Goal: Contribute content: Add original content to the website for others to see

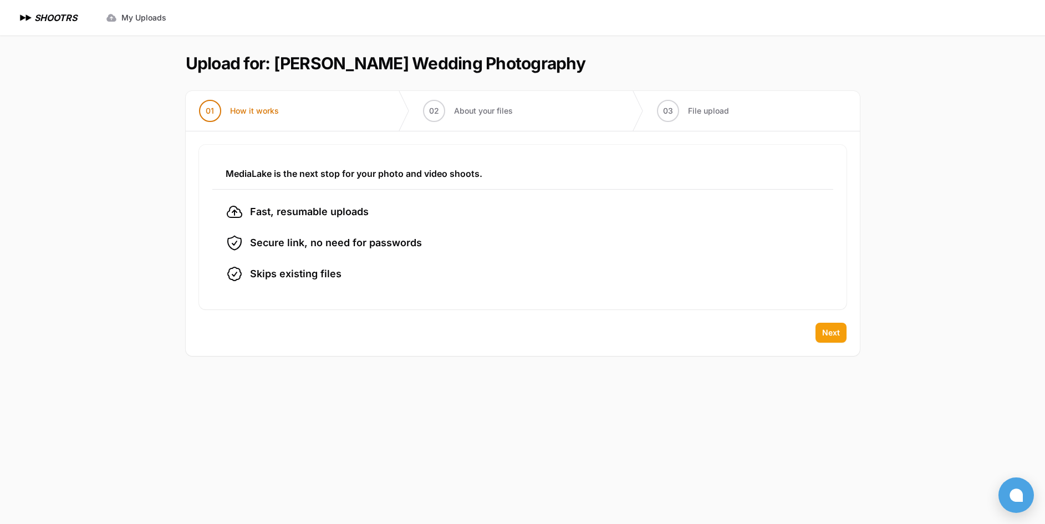
click at [837, 335] on span "Next" at bounding box center [831, 332] width 18 height 11
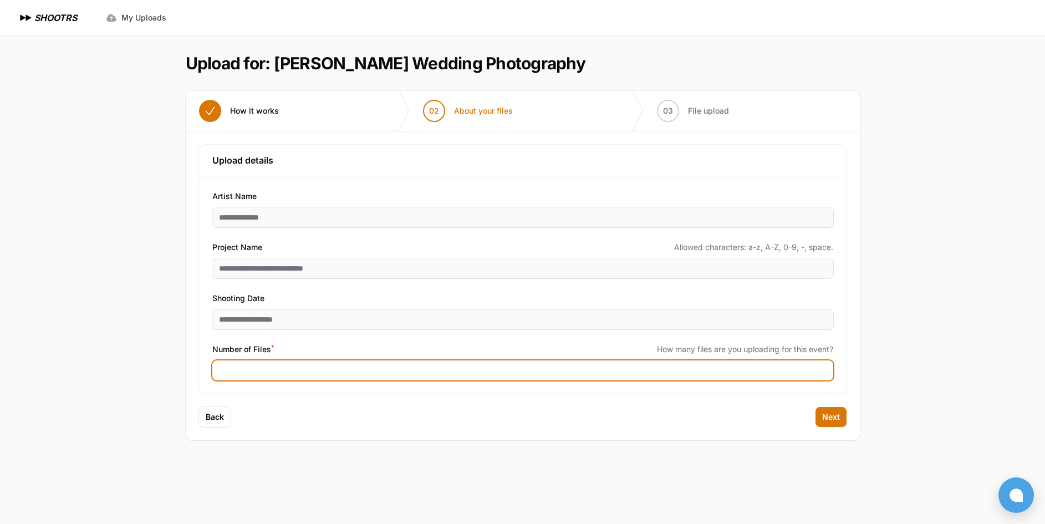
click at [346, 364] on input "Number of Files *" at bounding box center [522, 370] width 621 height 20
type input "****"
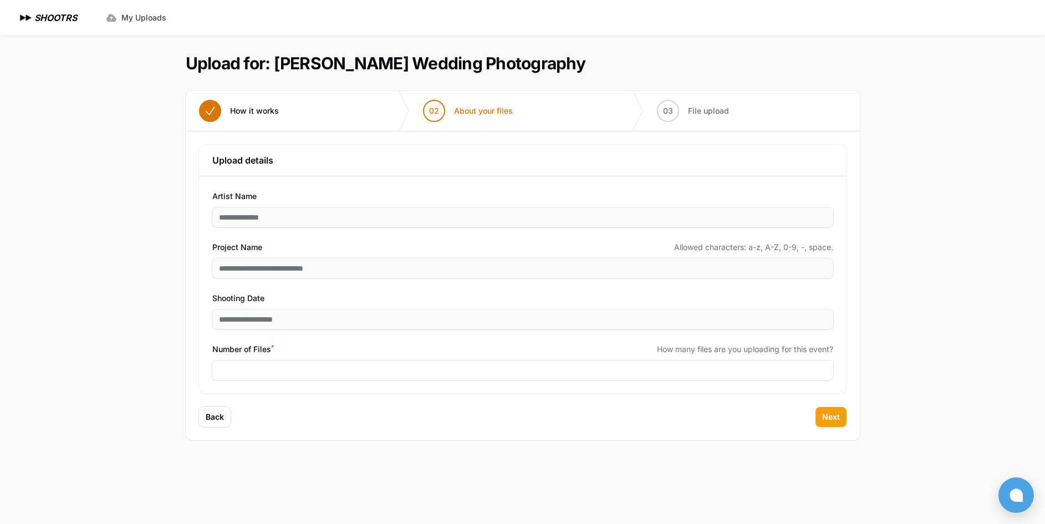
click at [831, 412] on span "Next" at bounding box center [831, 416] width 18 height 11
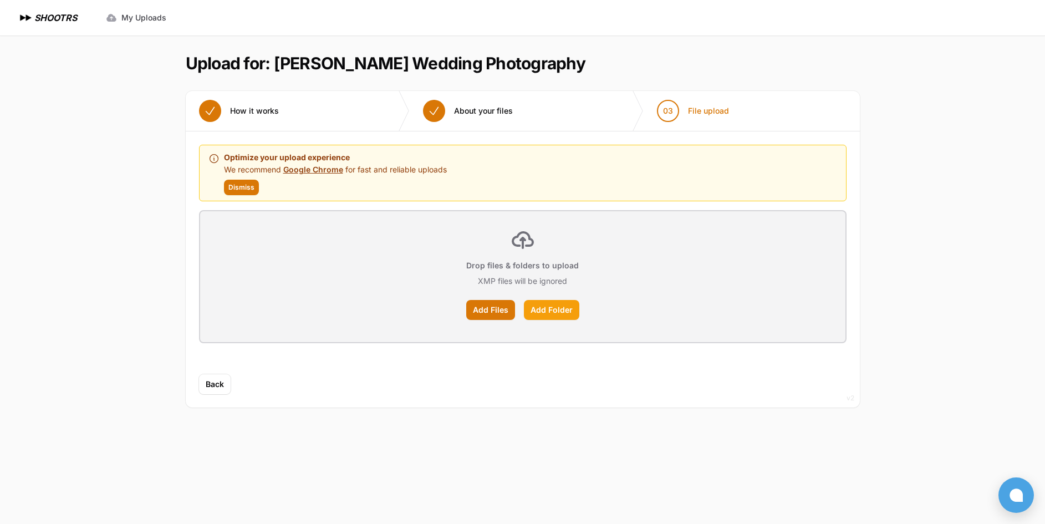
click at [547, 309] on label "Add Folder" at bounding box center [551, 310] width 55 height 20
click at [0, 0] on input "Add Folder" at bounding box center [0, 0] width 0 height 0
